Goal: Find specific page/section: Find specific page/section

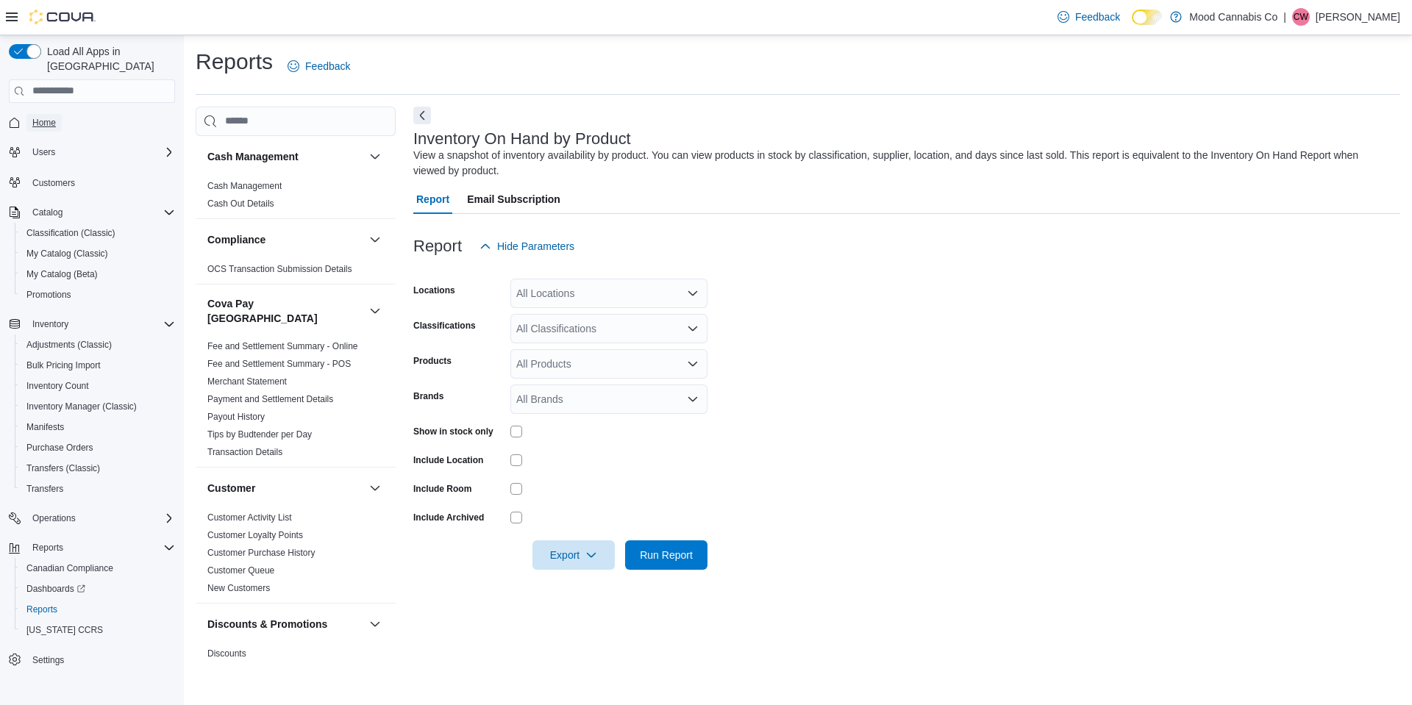
click at [36, 117] on span "Home" at bounding box center [44, 123] width 24 height 12
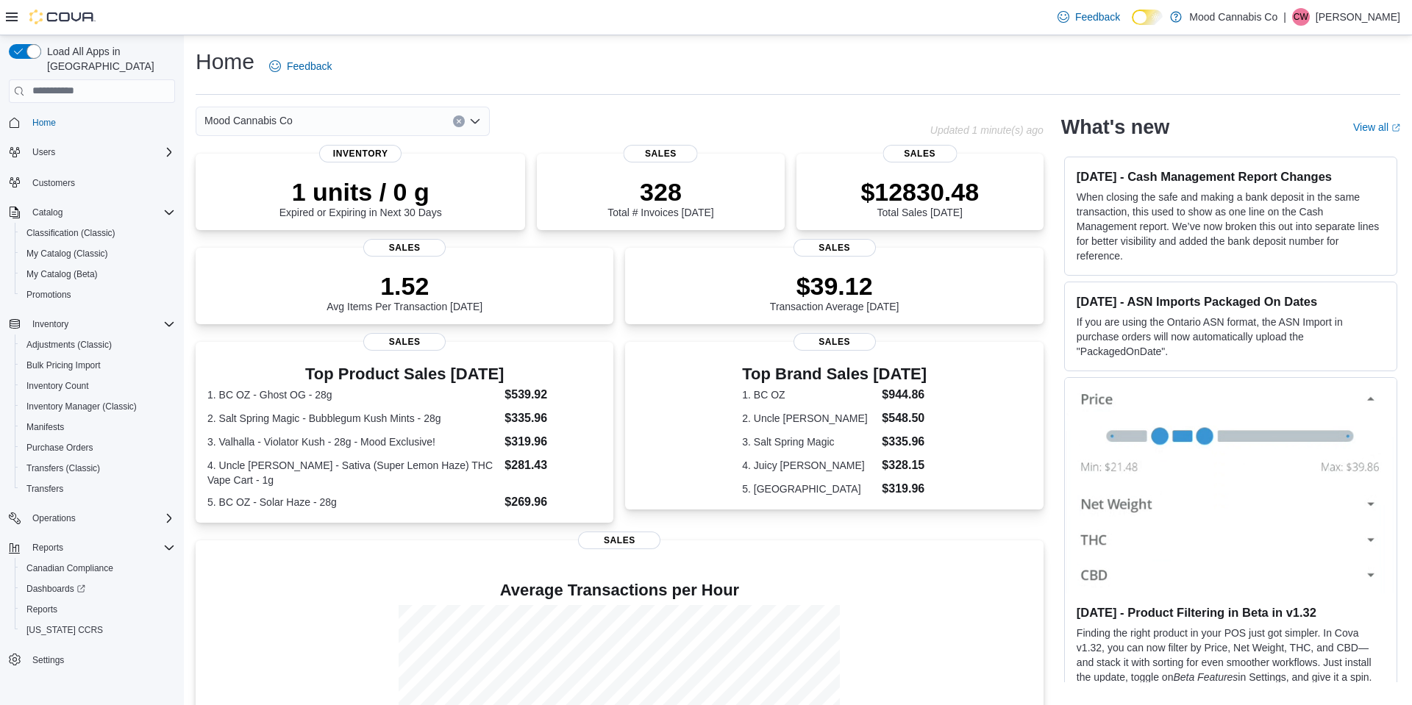
click at [477, 121] on icon "Open list of options" at bounding box center [475, 121] width 9 height 4
click at [316, 163] on span "[STREET_ADDRESS]" at bounding box center [295, 167] width 101 height 15
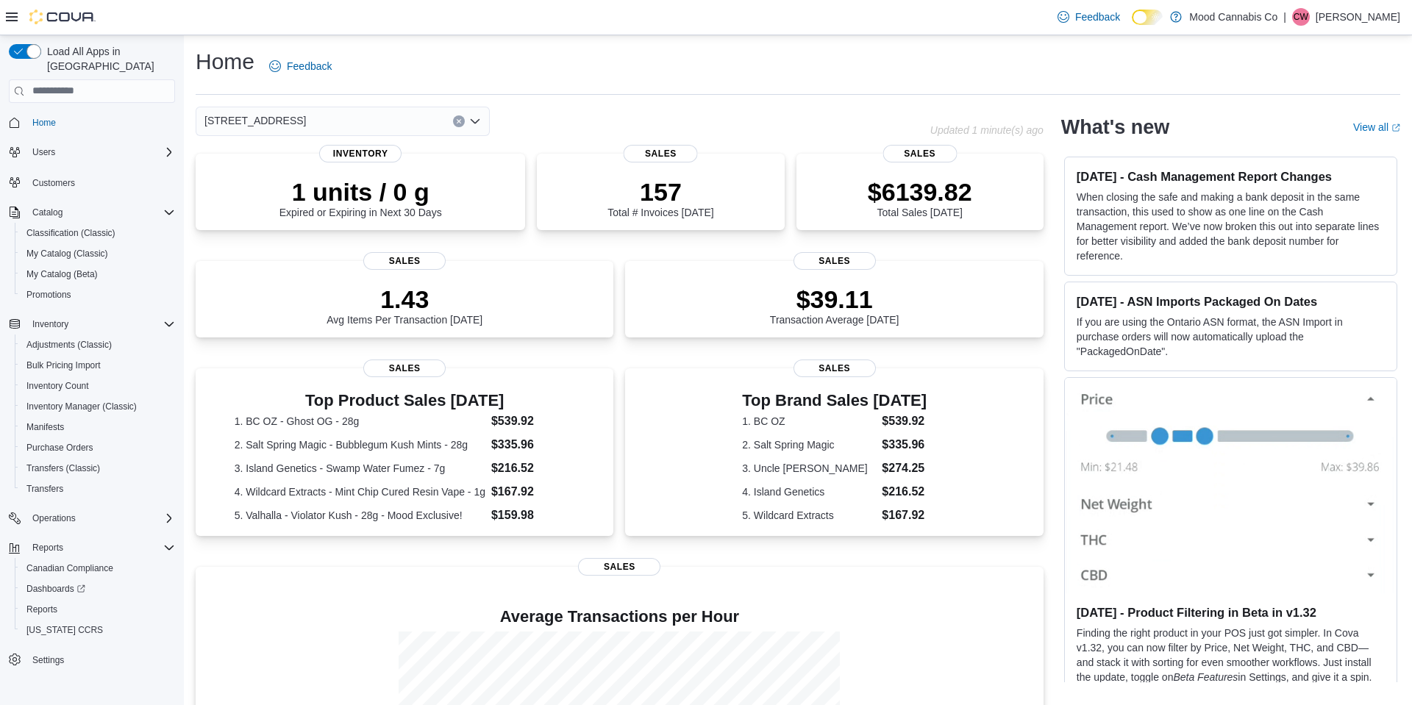
click at [476, 123] on icon "Open list of options" at bounding box center [475, 121] width 9 height 4
click at [288, 189] on span "6404 Metral Dr" at bounding box center [279, 189] width 68 height 15
